Goal: Task Accomplishment & Management: Manage account settings

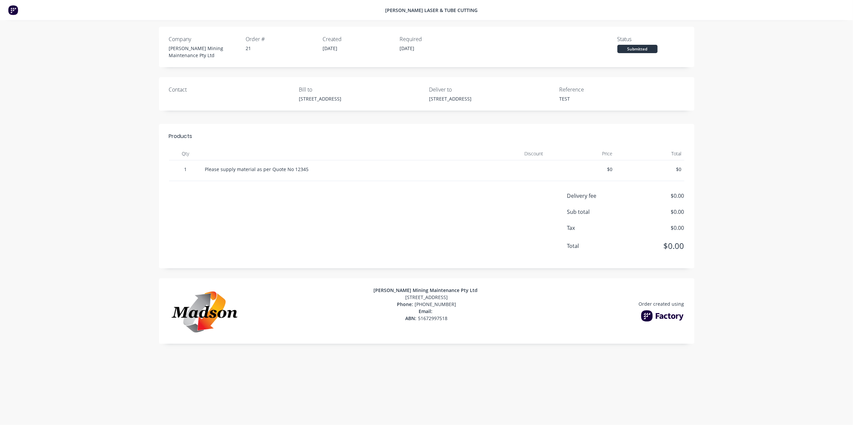
click at [747, 103] on div "[PERSON_NAME] Laser & Tube Cutting Company [PERSON_NAME] Mining Maintenance Pty…" at bounding box center [426, 212] width 853 height 425
drag, startPoint x: 747, startPoint y: 102, endPoint x: 731, endPoint y: 61, distance: 44.7
click at [738, 81] on div "[PERSON_NAME] Laser & Tube Cutting Company [PERSON_NAME] Mining Maintenance Pty…" at bounding box center [426, 212] width 853 height 425
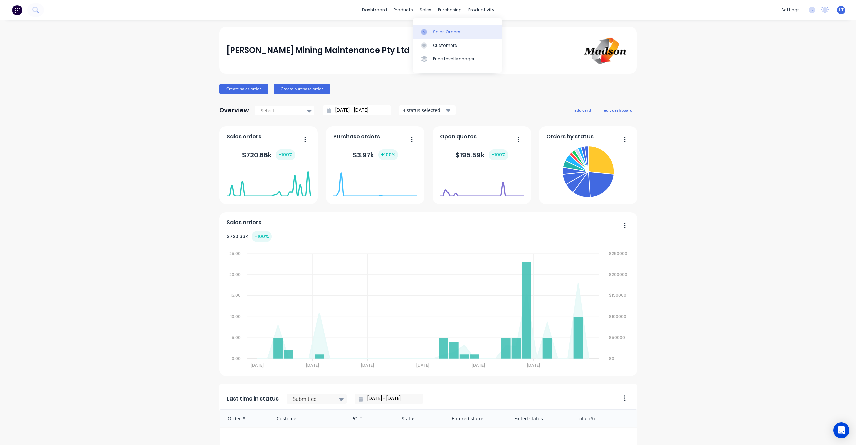
click at [425, 29] on icon at bounding box center [424, 32] width 6 height 6
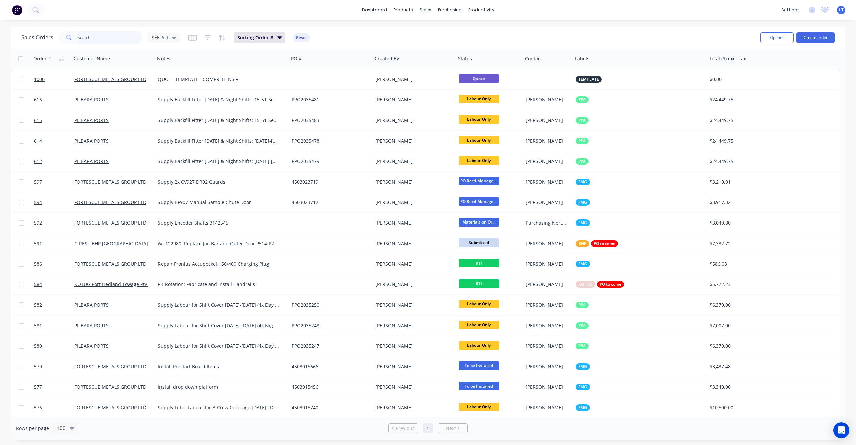
click at [107, 42] on input "text" at bounding box center [110, 37] width 65 height 13
type input "618"
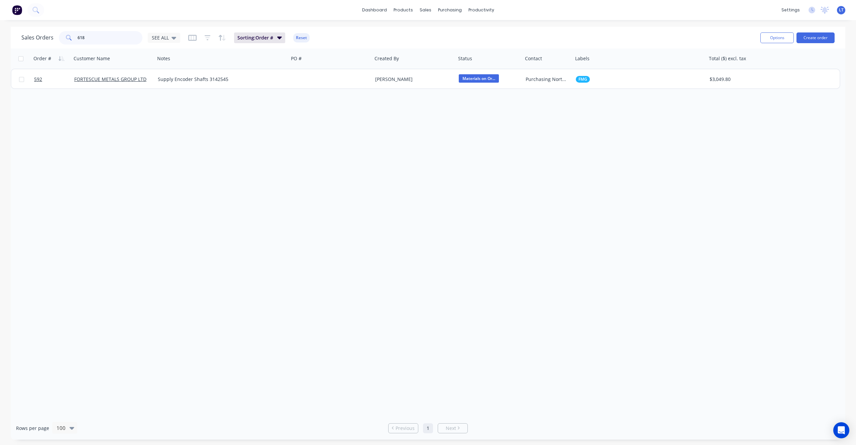
drag, startPoint x: 100, startPoint y: 40, endPoint x: 38, endPoint y: 37, distance: 61.9
click at [38, 37] on div "Sales Orders 618 SEE ALL" at bounding box center [100, 37] width 159 height 13
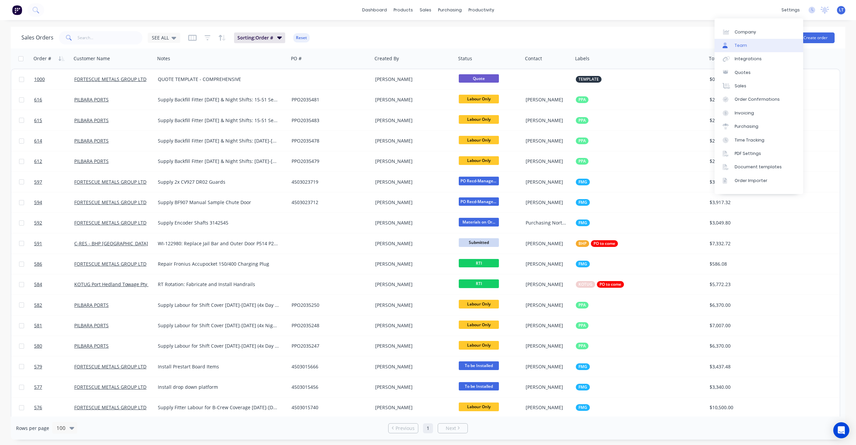
click at [740, 44] on div "Team" at bounding box center [741, 45] width 12 height 6
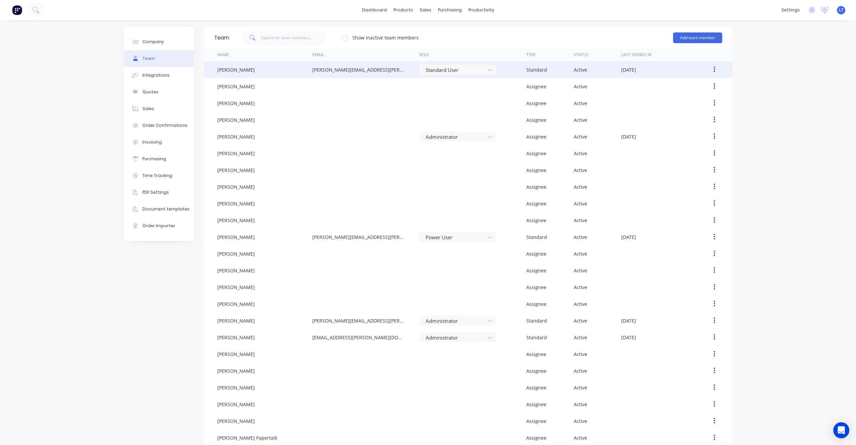
click at [708, 73] on button "button" at bounding box center [715, 70] width 16 height 12
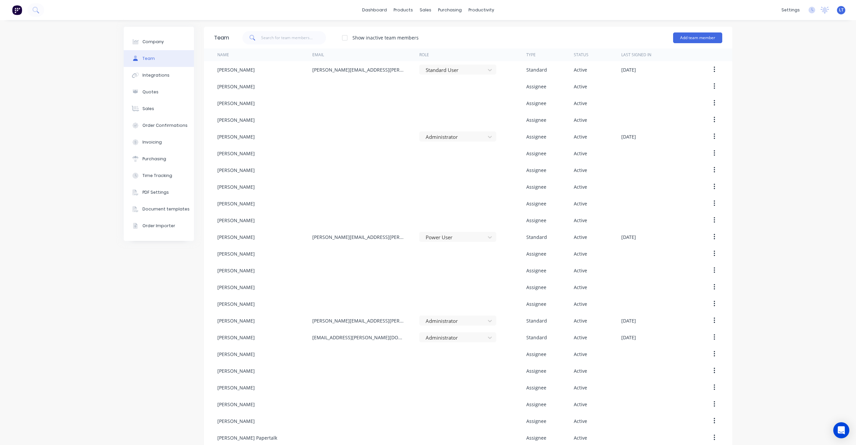
click at [753, 111] on div "Company Team Integrations Quotes Sales Order Confirmations Invoicing Purchasing…" at bounding box center [428, 295] width 856 height 550
click at [748, 83] on div "Company Team Integrations Quotes Sales Order Confirmations Invoicing Purchasing…" at bounding box center [428, 295] width 856 height 550
click at [747, 69] on div "Company Team Integrations Quotes Sales Order Confirmations Invoicing Purchasing…" at bounding box center [428, 295] width 856 height 550
click at [481, 31] on div "Workflow" at bounding box center [490, 32] width 20 height 6
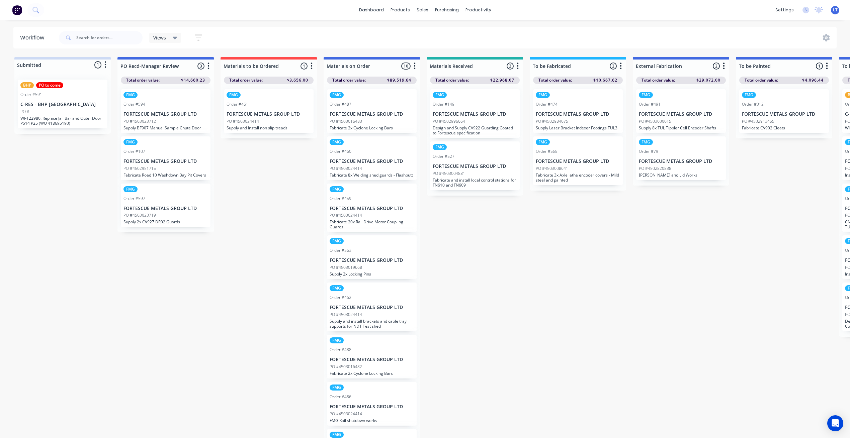
drag, startPoint x: 572, startPoint y: 252, endPoint x: 531, endPoint y: 247, distance: 41.4
drag, startPoint x: 531, startPoint y: 247, endPoint x: 498, endPoint y: 242, distance: 32.6
click at [498, 242] on div "Submitted 1 Status colour #CDDAF4 hex #CDDAF4 Save Cancel Summaries Total order…" at bounding box center [844, 249] width 1698 height 385
click at [571, 242] on div "Submitted 1 Status colour #CDDAF4 hex #CDDAF4 Save Cancel Summaries Total order…" at bounding box center [844, 249] width 1698 height 385
click at [527, 232] on div "Submitted 1 Status colour #CDDAF4 hex #CDDAF4 Save Cancel Summaries Total order…" at bounding box center [844, 249] width 1698 height 385
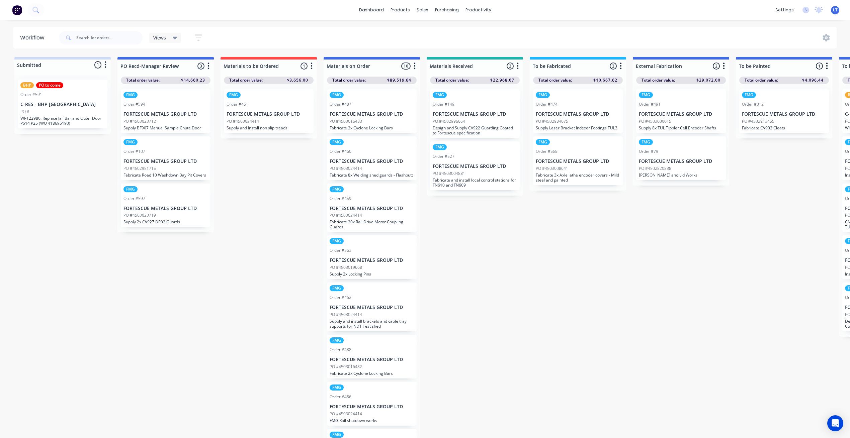
drag, startPoint x: 527, startPoint y: 232, endPoint x: 502, endPoint y: 226, distance: 26.0
click at [502, 226] on div "Submitted 1 Status colour #CDDAF4 hex #CDDAF4 Save Cancel Summaries Total order…" at bounding box center [844, 249] width 1698 height 385
